Goal: Information Seeking & Learning: Find specific fact

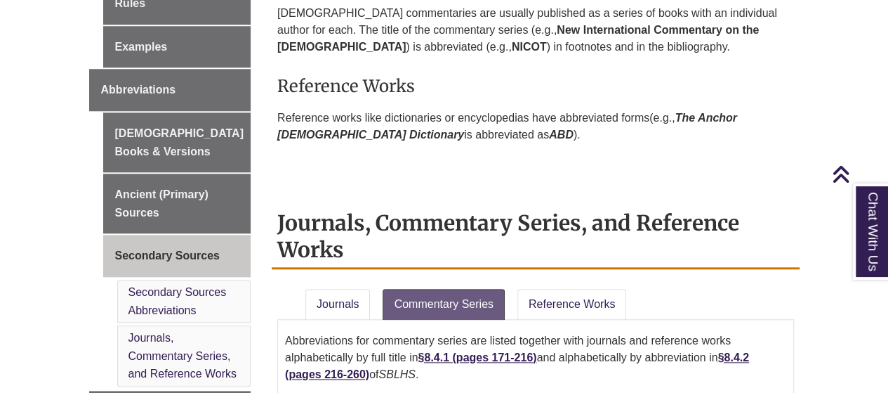
scroll to position [581, 0]
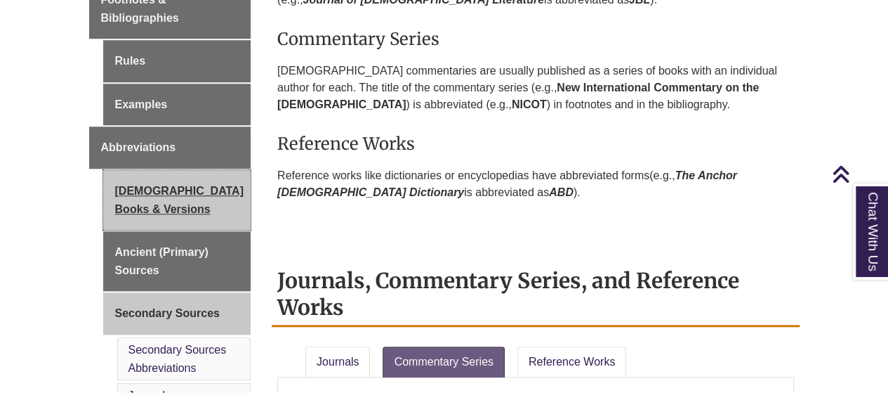
click at [161, 190] on link "[DEMOGRAPHIC_DATA] Books & Versions" at bounding box center [177, 200] width 148 height 60
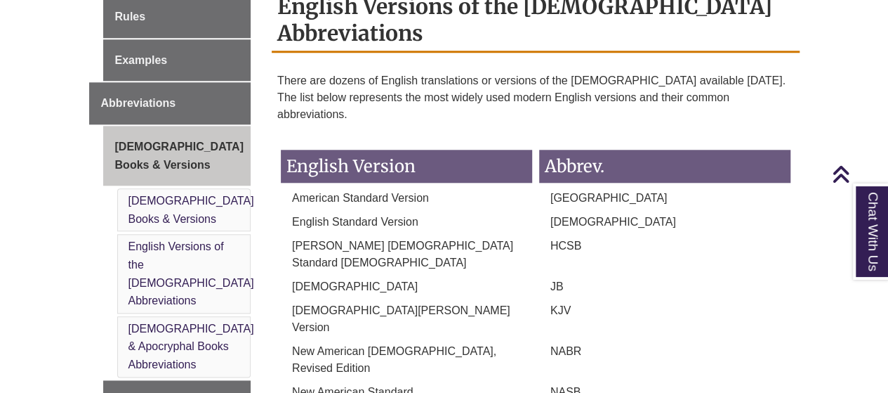
scroll to position [652, 0]
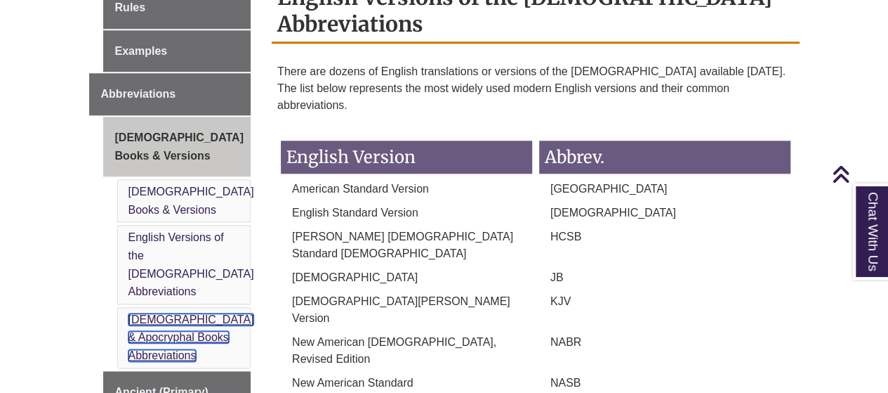
click at [190, 313] on link "[DEMOGRAPHIC_DATA] & Apocryphal Books Abbreviations" at bounding box center [192, 337] width 126 height 48
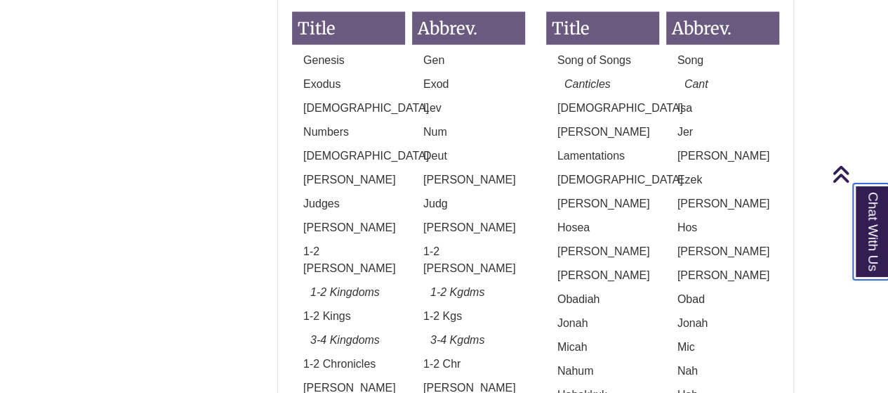
scroll to position [1609, 0]
